Goal: Find specific page/section: Find specific page/section

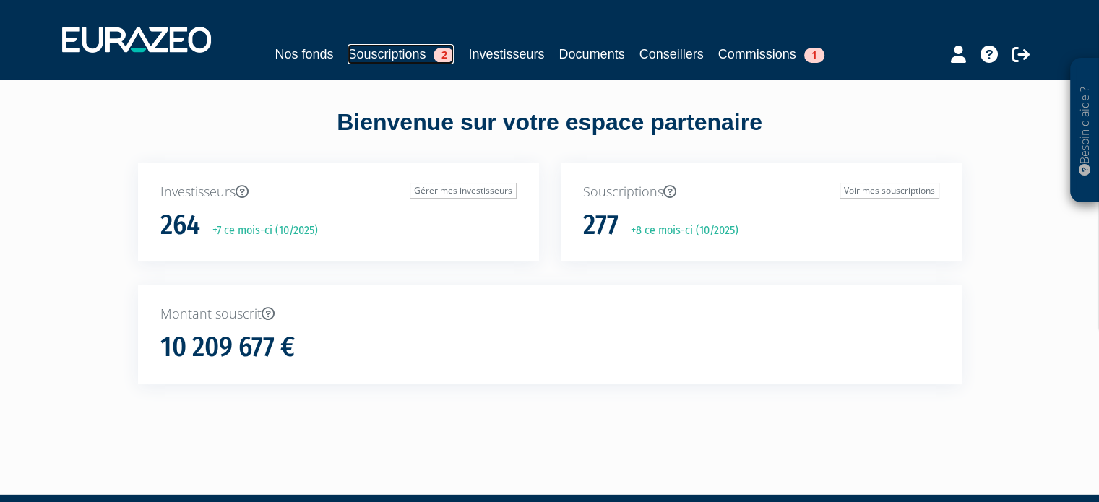
click at [382, 56] on link "Souscriptions 2" at bounding box center [401, 54] width 106 height 20
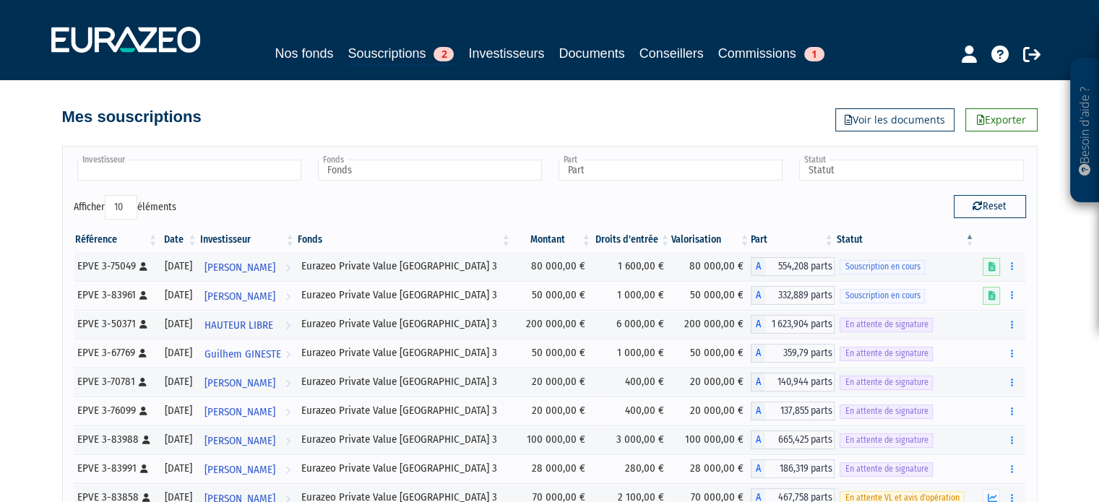
click at [278, 171] on input "text" at bounding box center [189, 170] width 224 height 21
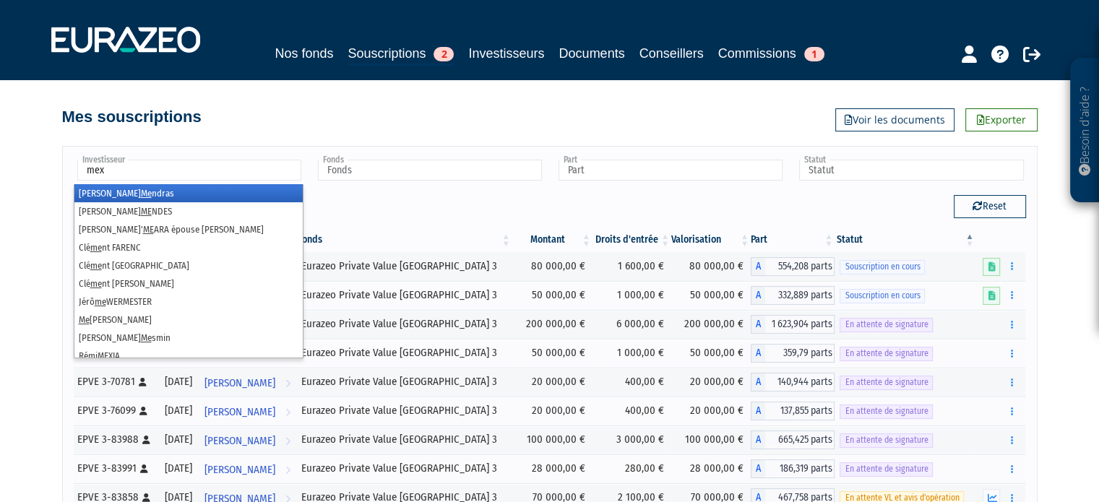
type input "mexi"
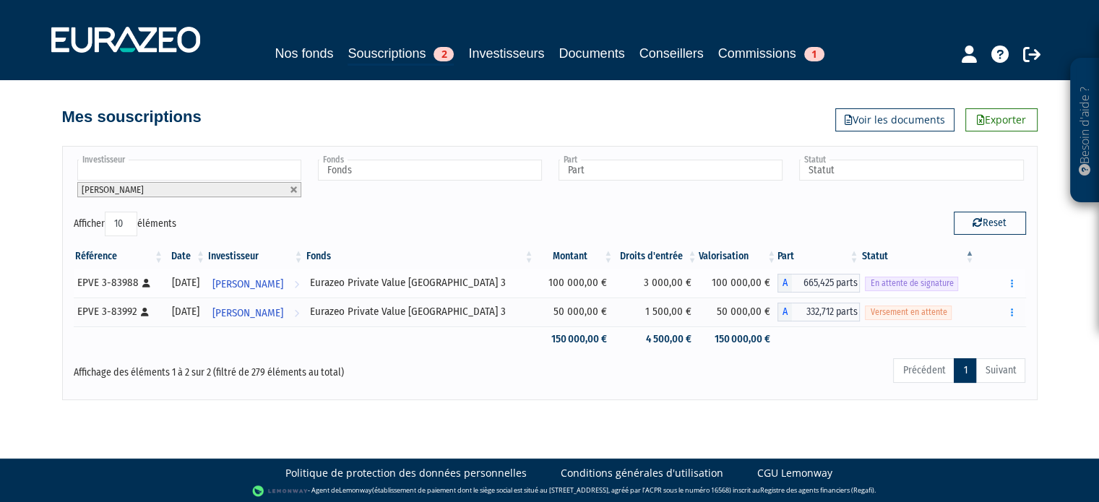
click at [111, 282] on div "EPVE 3-83988 [Français] Personne physique" at bounding box center [118, 282] width 82 height 15
copy div "83988"
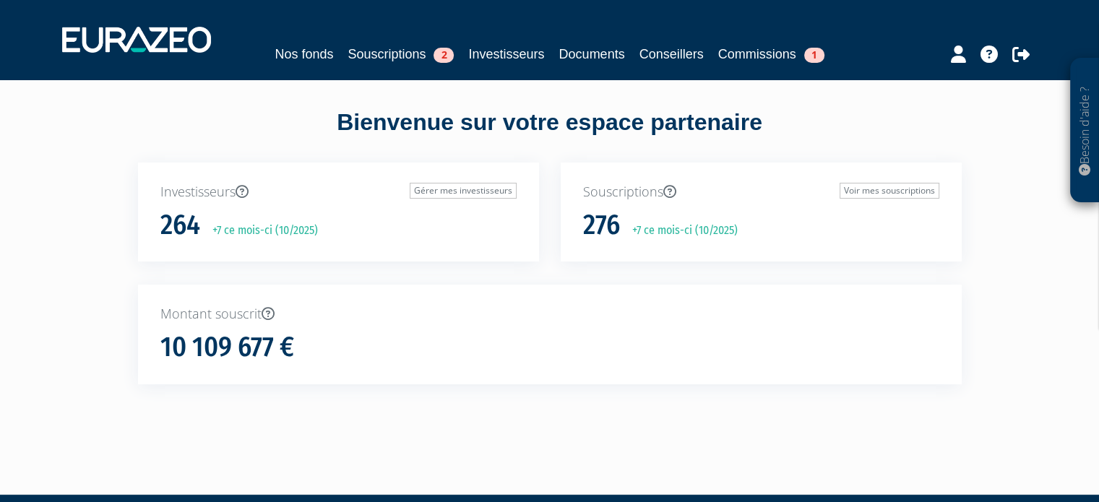
click at [392, 64] on div "Nos fonds Souscriptions 2 Investisseurs Documents Conseillers Commissions 1" at bounding box center [549, 39] width 997 height 53
click at [385, 54] on link "Souscriptions 2" at bounding box center [401, 54] width 106 height 20
